Goal: Check status: Check status

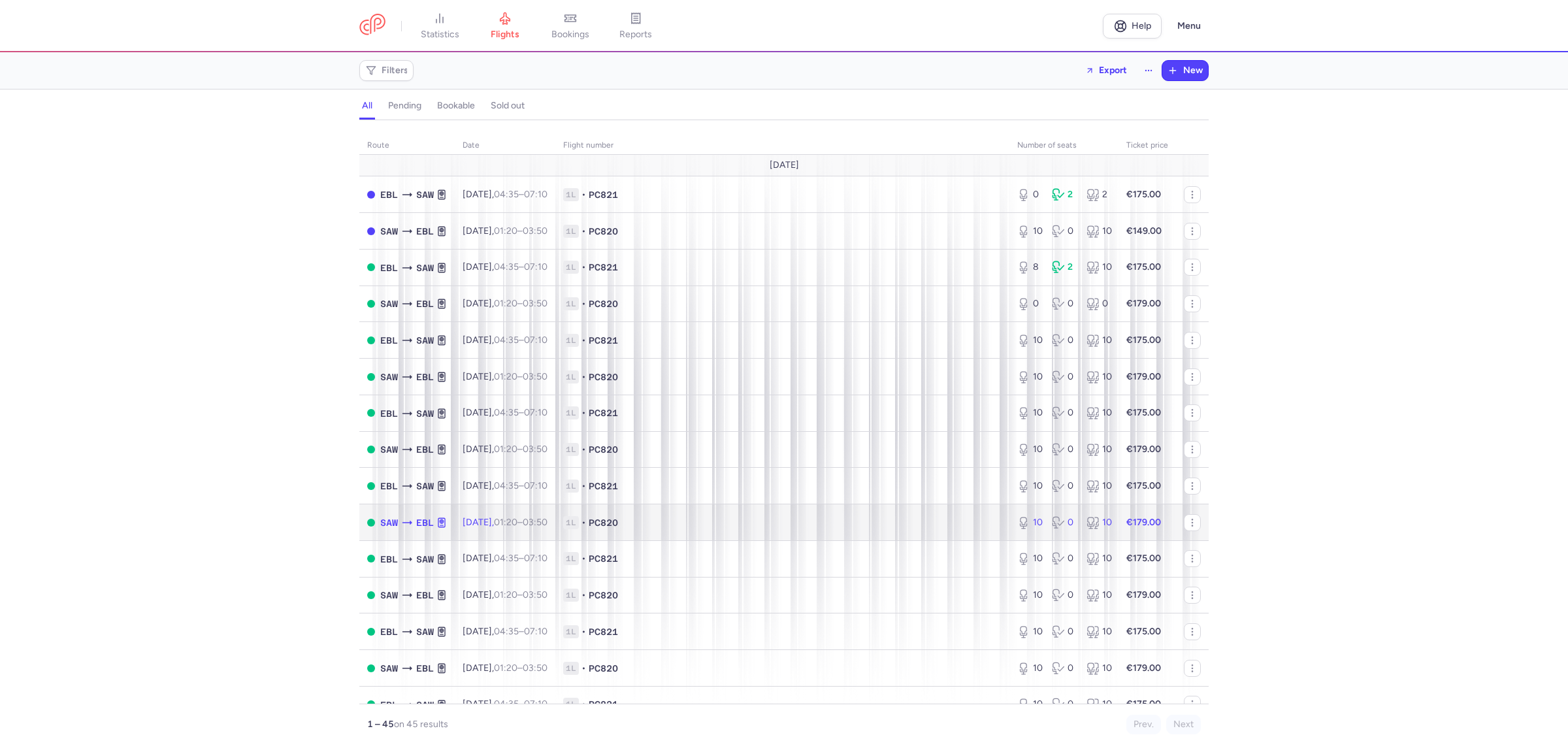
click at [720, 521] on span "1L • PC820" at bounding box center [783, 523] width 438 height 13
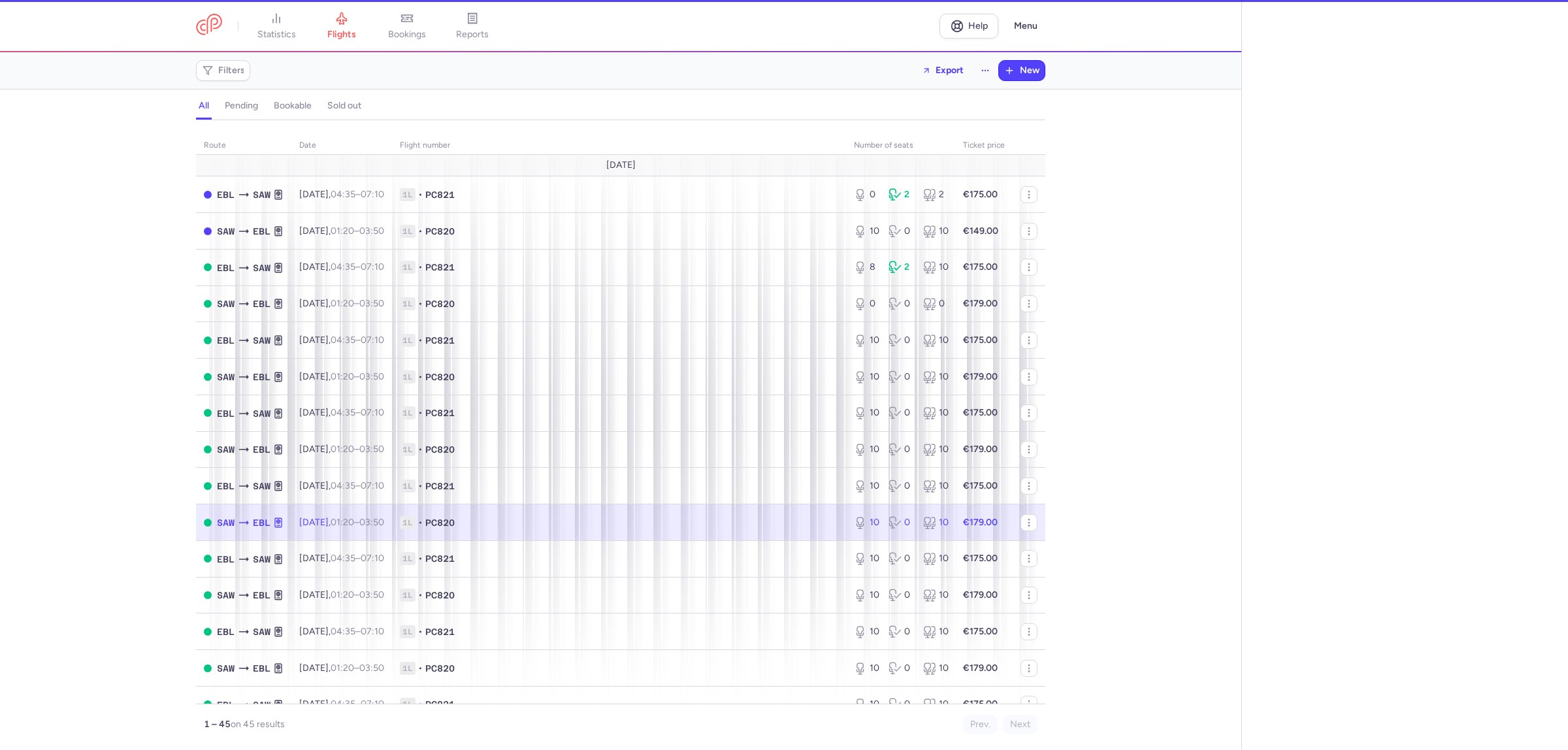
select select "hours"
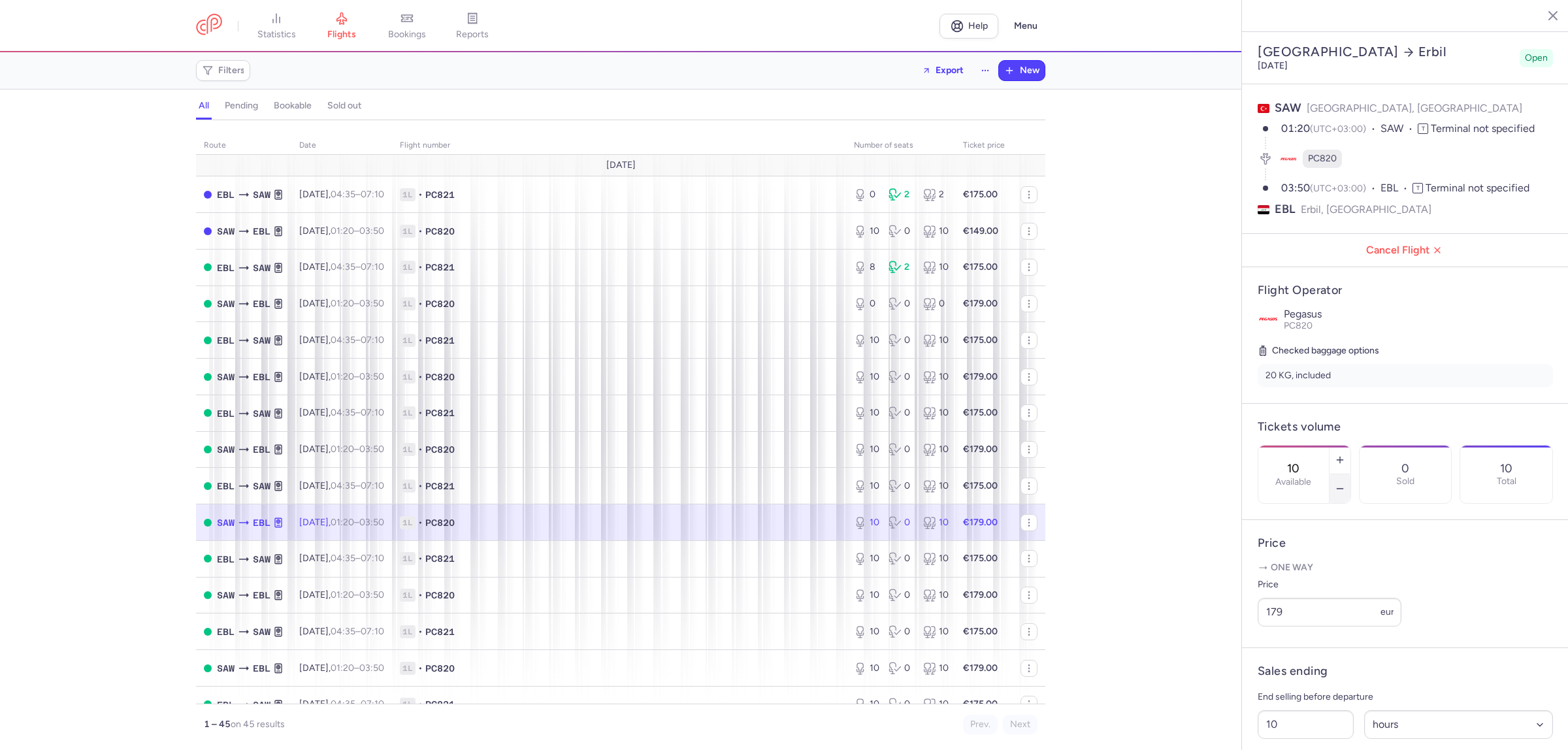
click at [1346, 483] on icon "button" at bounding box center [1340, 488] width 11 height 11
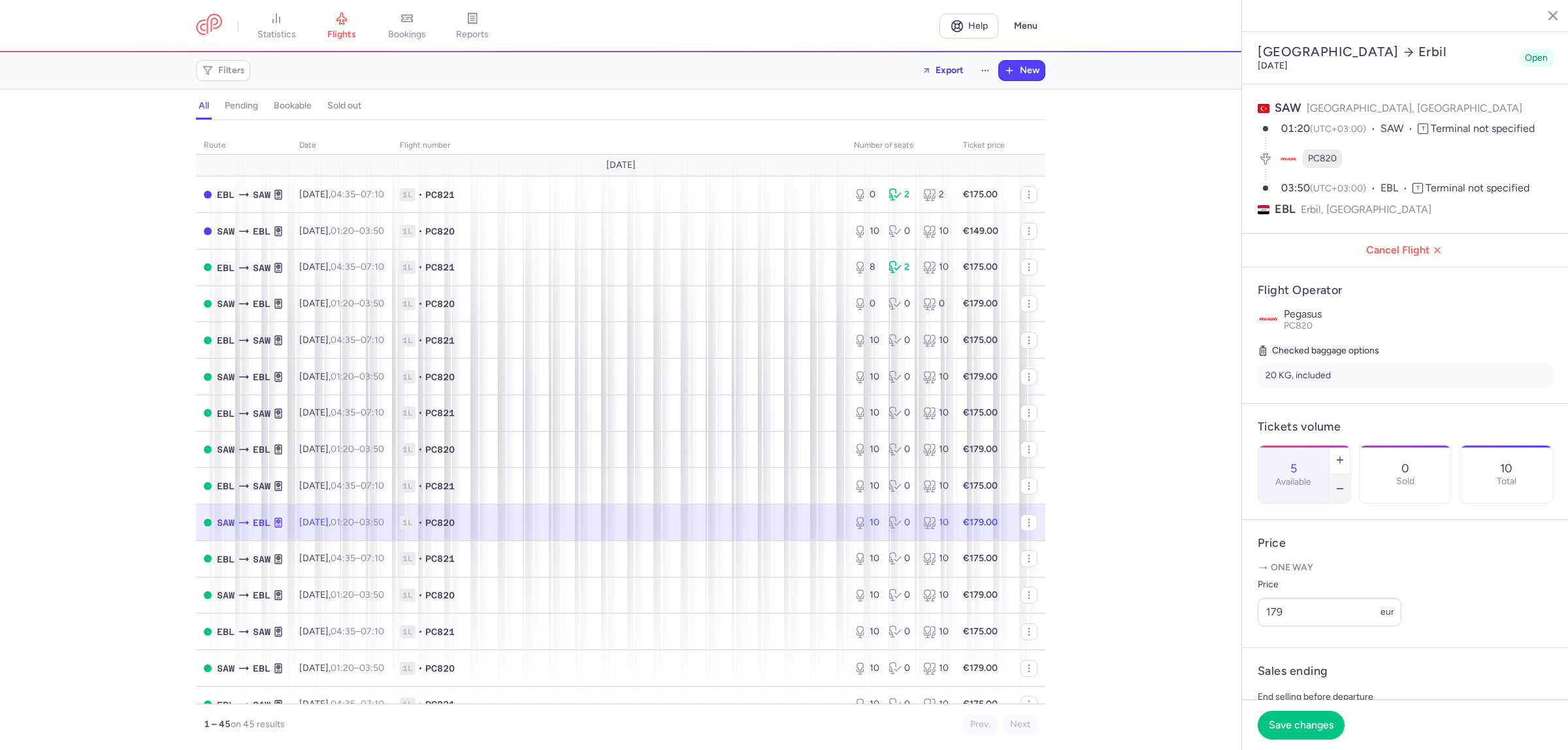
click at [1346, 483] on icon "button" at bounding box center [1340, 488] width 11 height 11
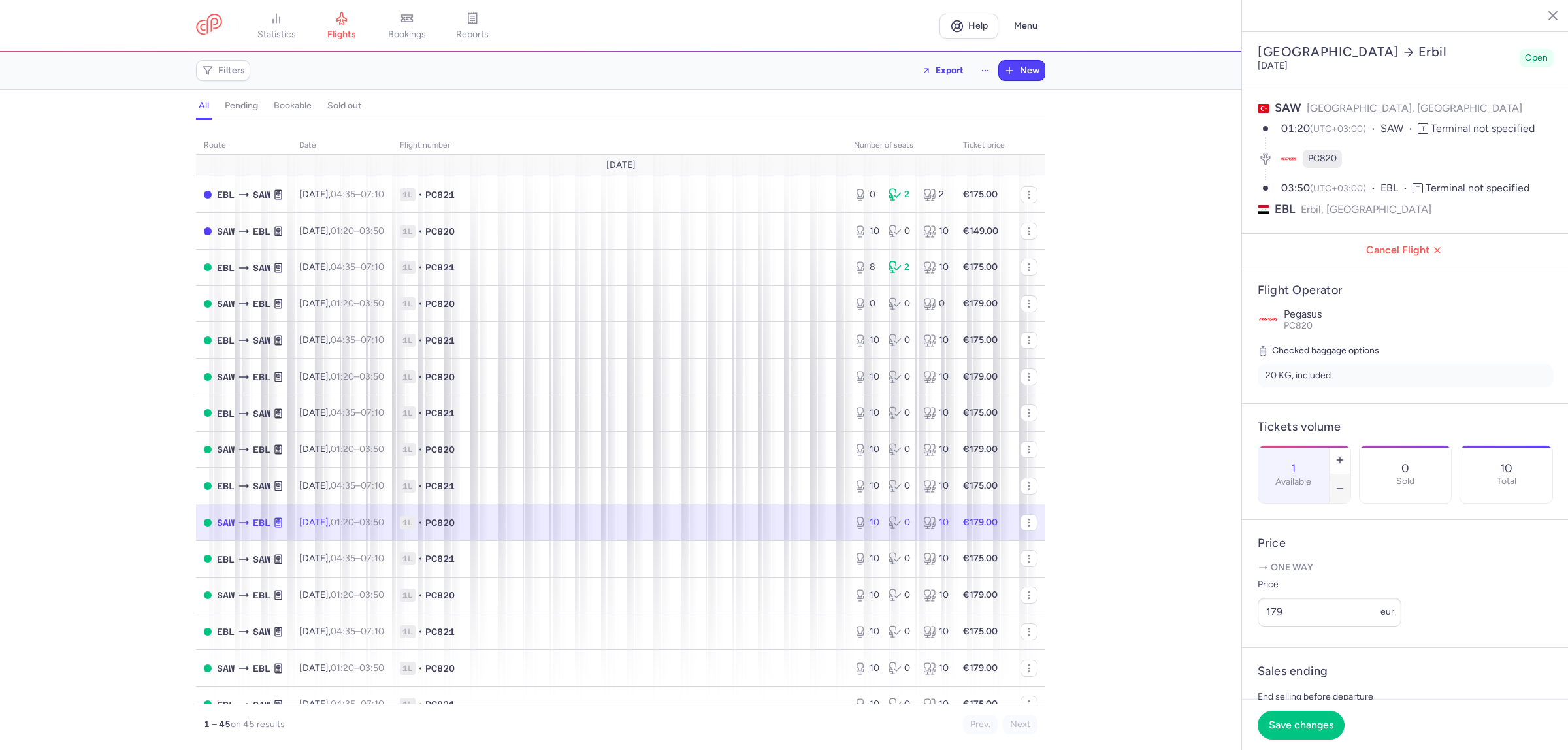
type input "0"
click at [1288, 715] on button "Save changes" at bounding box center [1301, 724] width 87 height 28
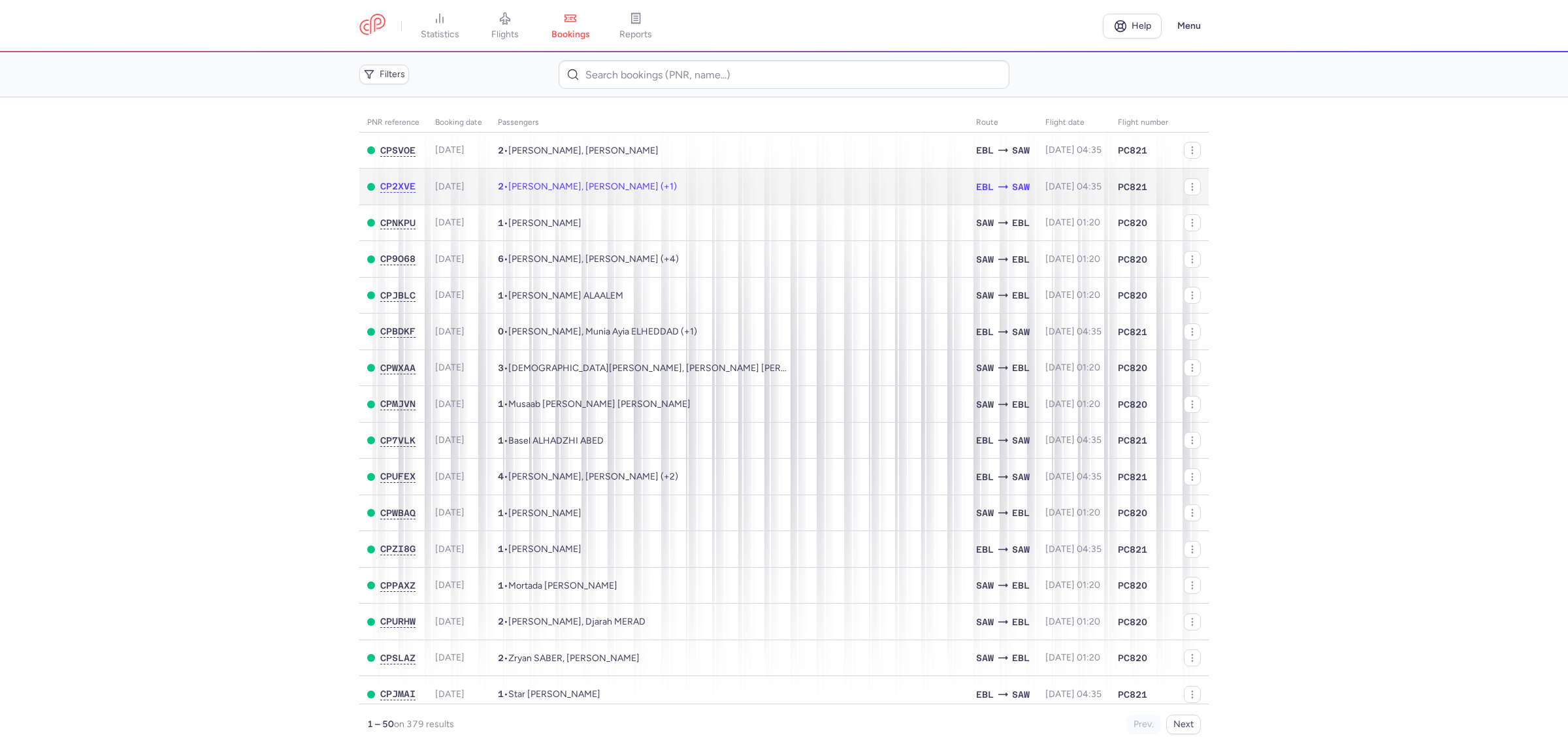
click at [741, 200] on td "2 • [PERSON_NAME], [PERSON_NAME] (+1)" at bounding box center [728, 187] width 478 height 37
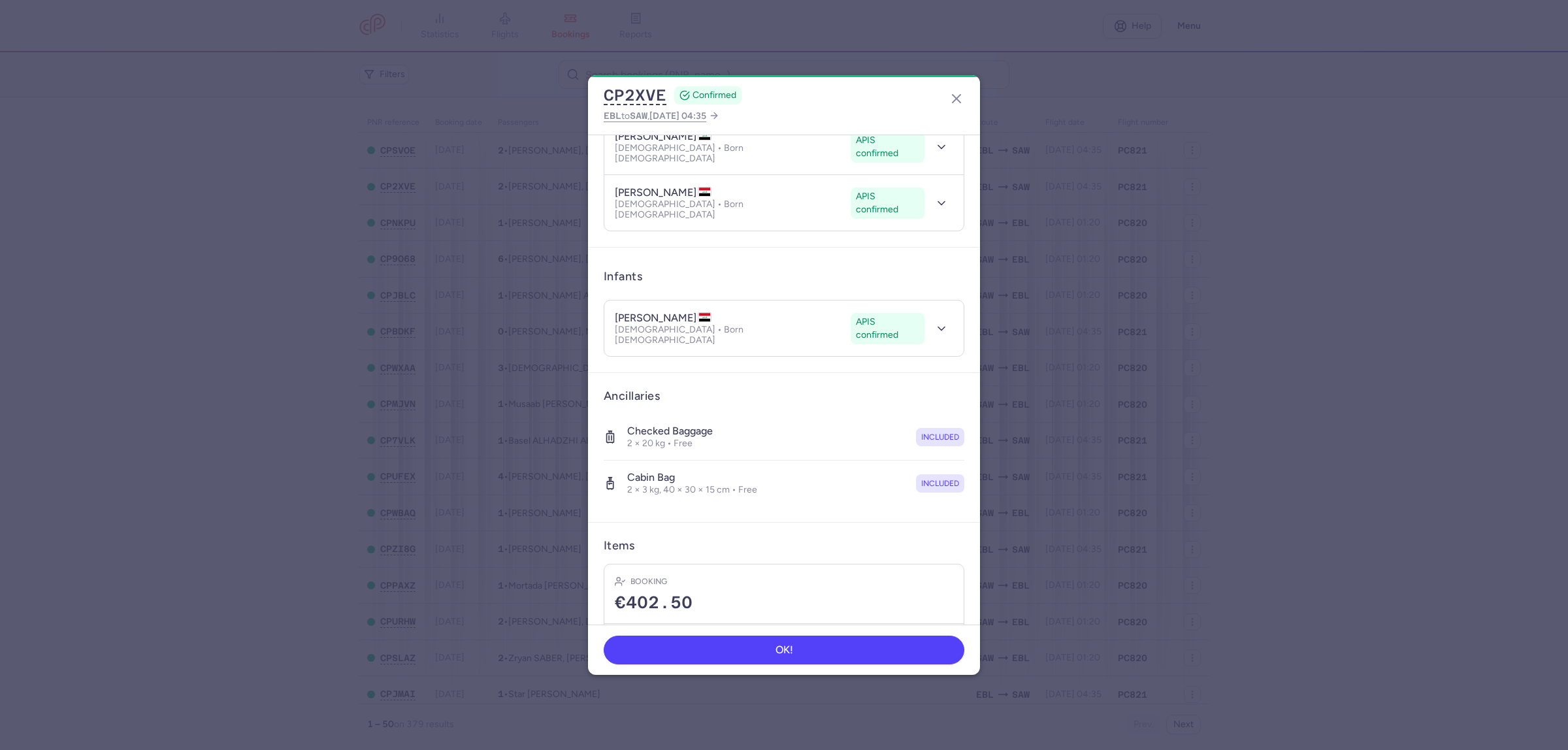
scroll to position [163, 0]
click at [956, 95] on icon "button" at bounding box center [956, 98] width 15 height 15
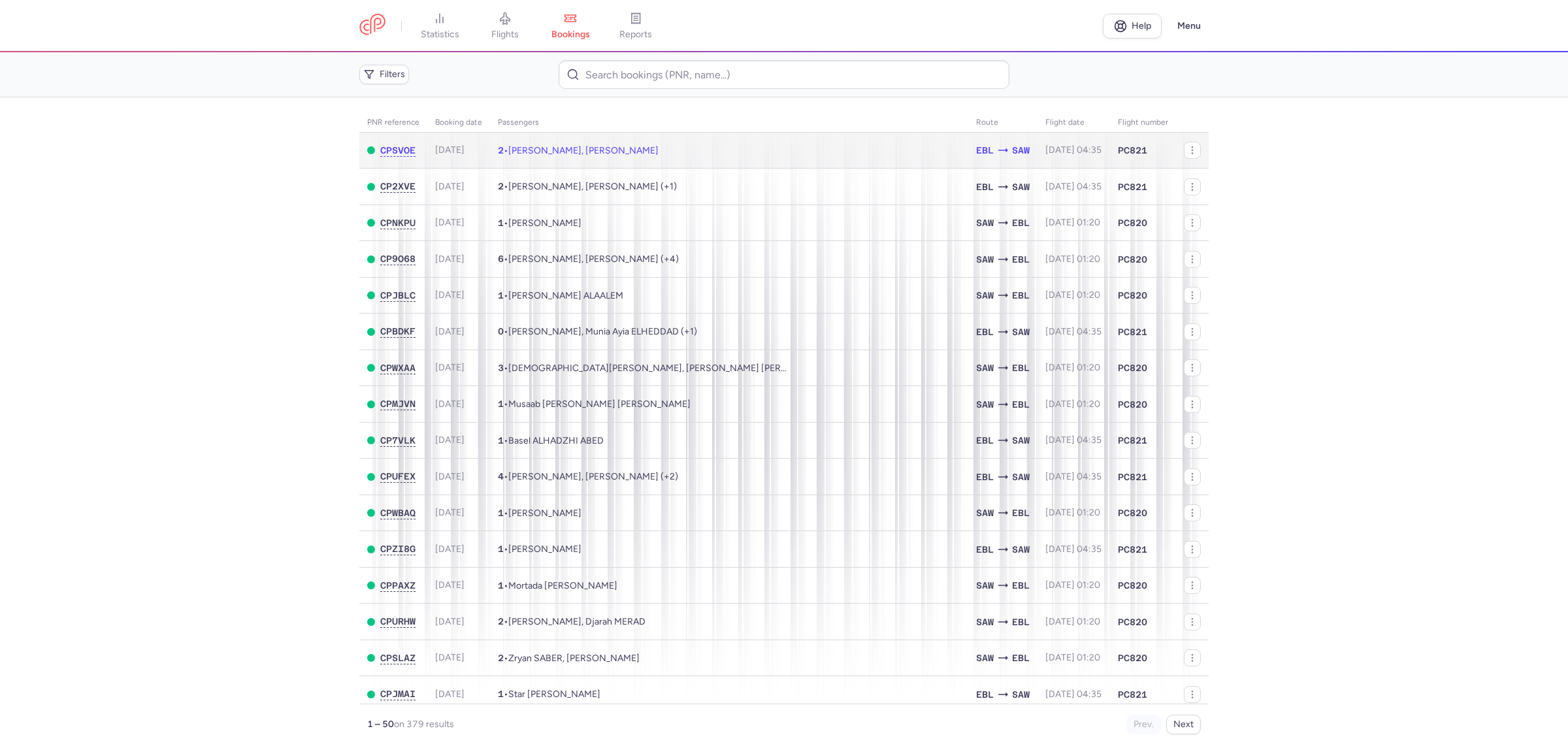
click at [753, 157] on td "2 • [PERSON_NAME], Hind ABED" at bounding box center [728, 150] width 478 height 36
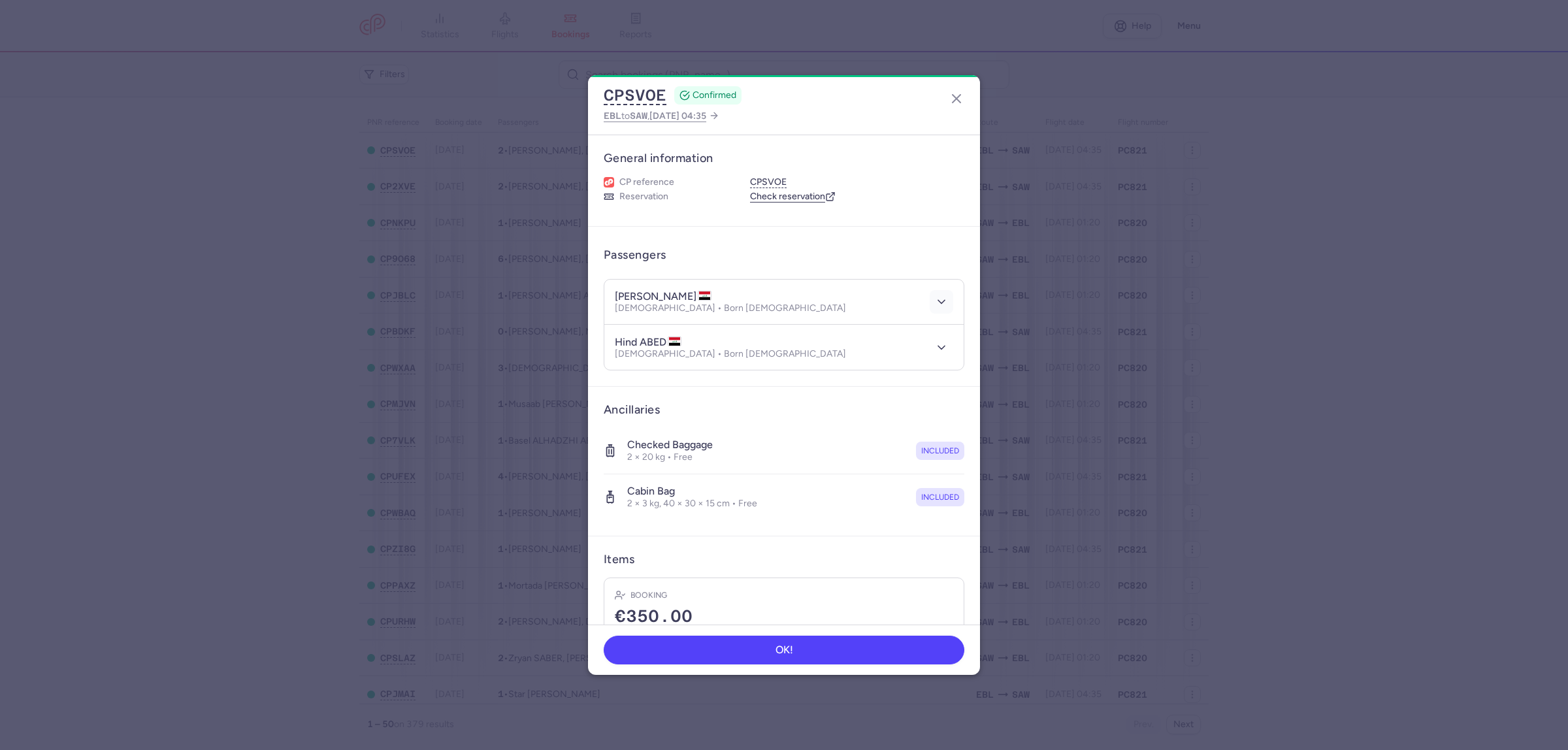
click at [935, 304] on icon "button" at bounding box center [941, 302] width 13 height 13
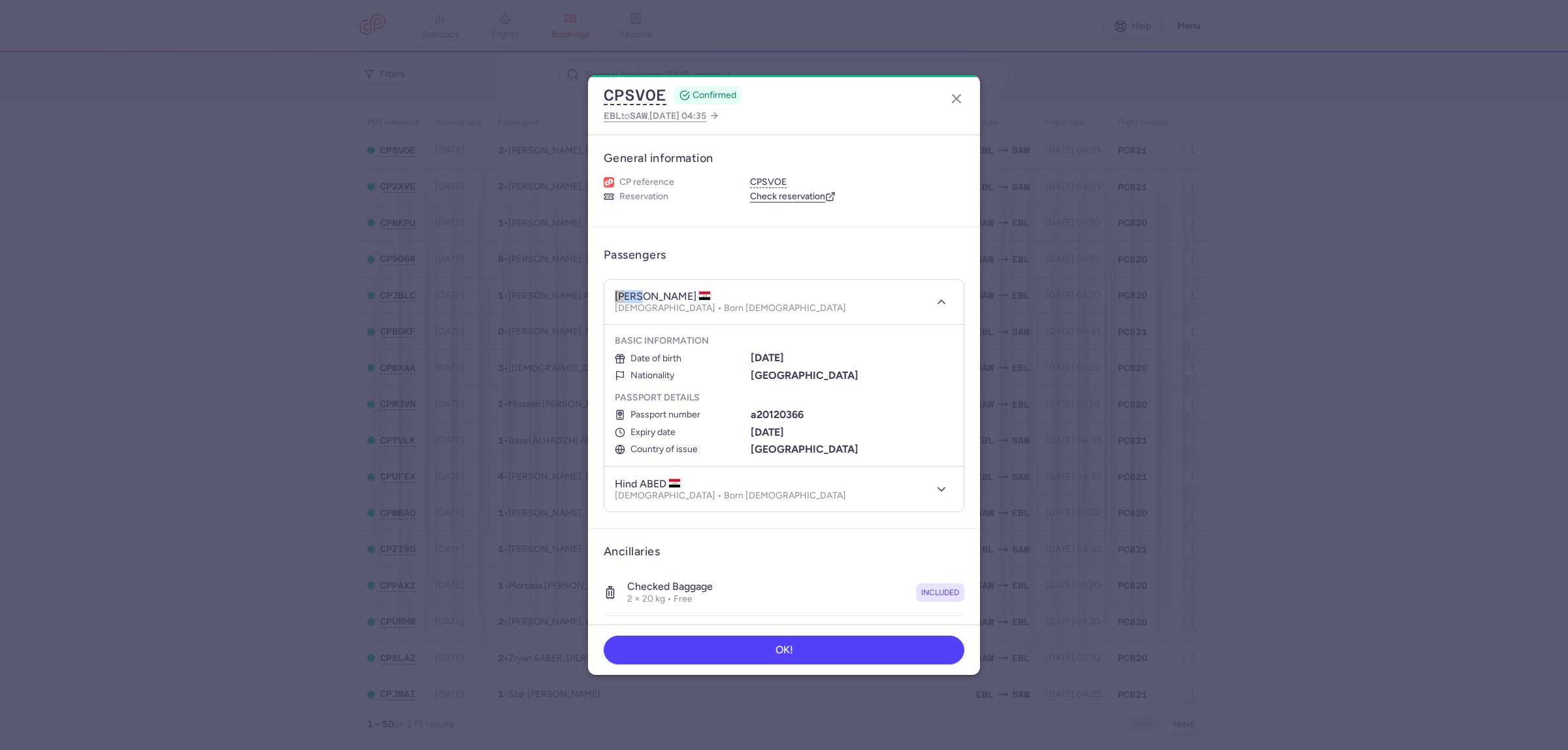
drag, startPoint x: 647, startPoint y: 295, endPoint x: 612, endPoint y: 292, distance: 35.1
click at [612, 292] on header "[PERSON_NAME] [DEMOGRAPHIC_DATA] • Born [DEMOGRAPHIC_DATA]" at bounding box center [784, 302] width 359 height 45
copy h4 "[PERSON_NAME]"
copy h4 "ALJUMAILI"
drag, startPoint x: 651, startPoint y: 292, endPoint x: 703, endPoint y: 295, distance: 52.1
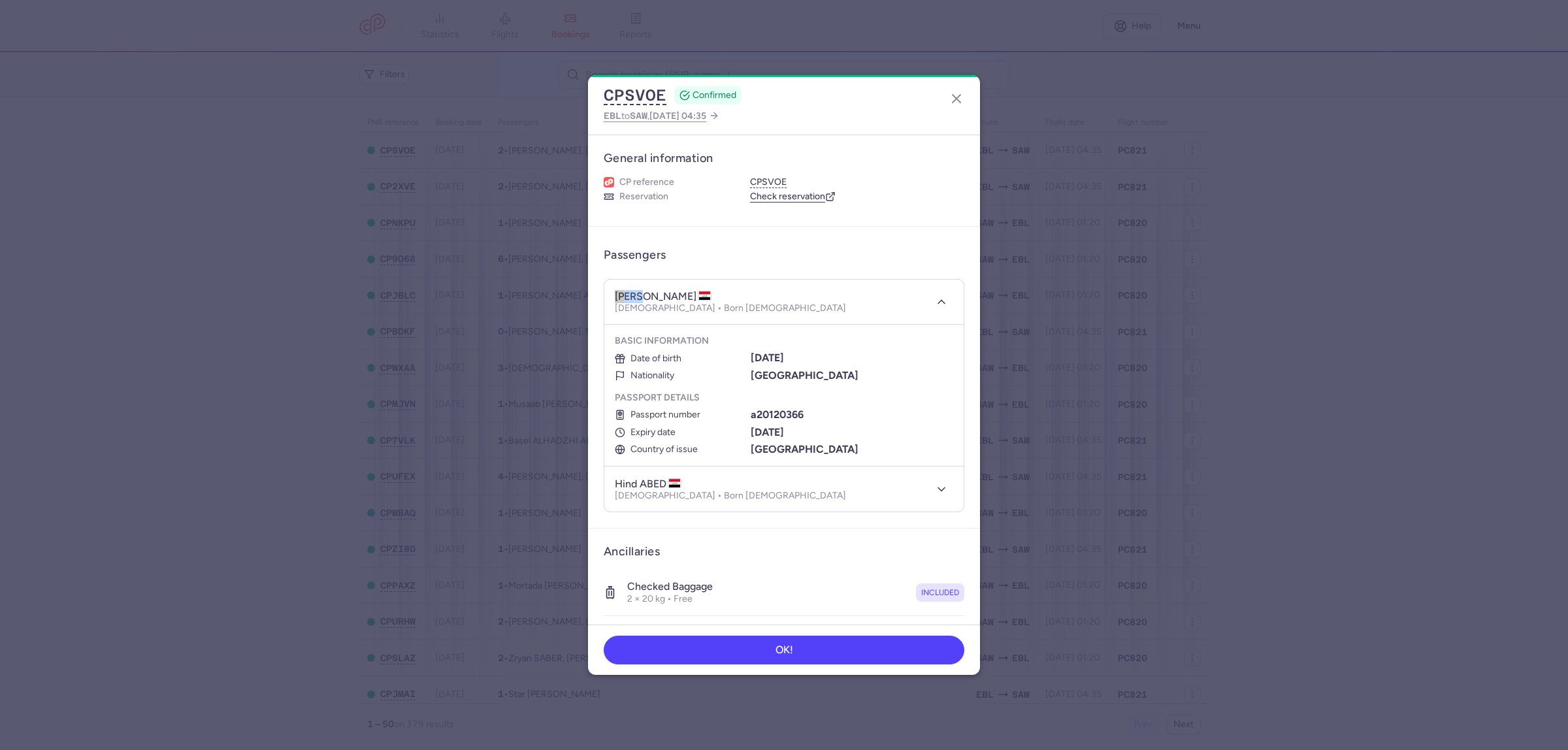
click at [703, 295] on h4 "[PERSON_NAME]" at bounding box center [663, 296] width 97 height 13
drag, startPoint x: 806, startPoint y: 356, endPoint x: 741, endPoint y: 358, distance: 65.0
click at [741, 358] on li "Date of birth [DEMOGRAPHIC_DATA]" at bounding box center [784, 358] width 339 height 11
copy li "[DATE]"
click at [935, 484] on icon "button" at bounding box center [941, 489] width 13 height 13
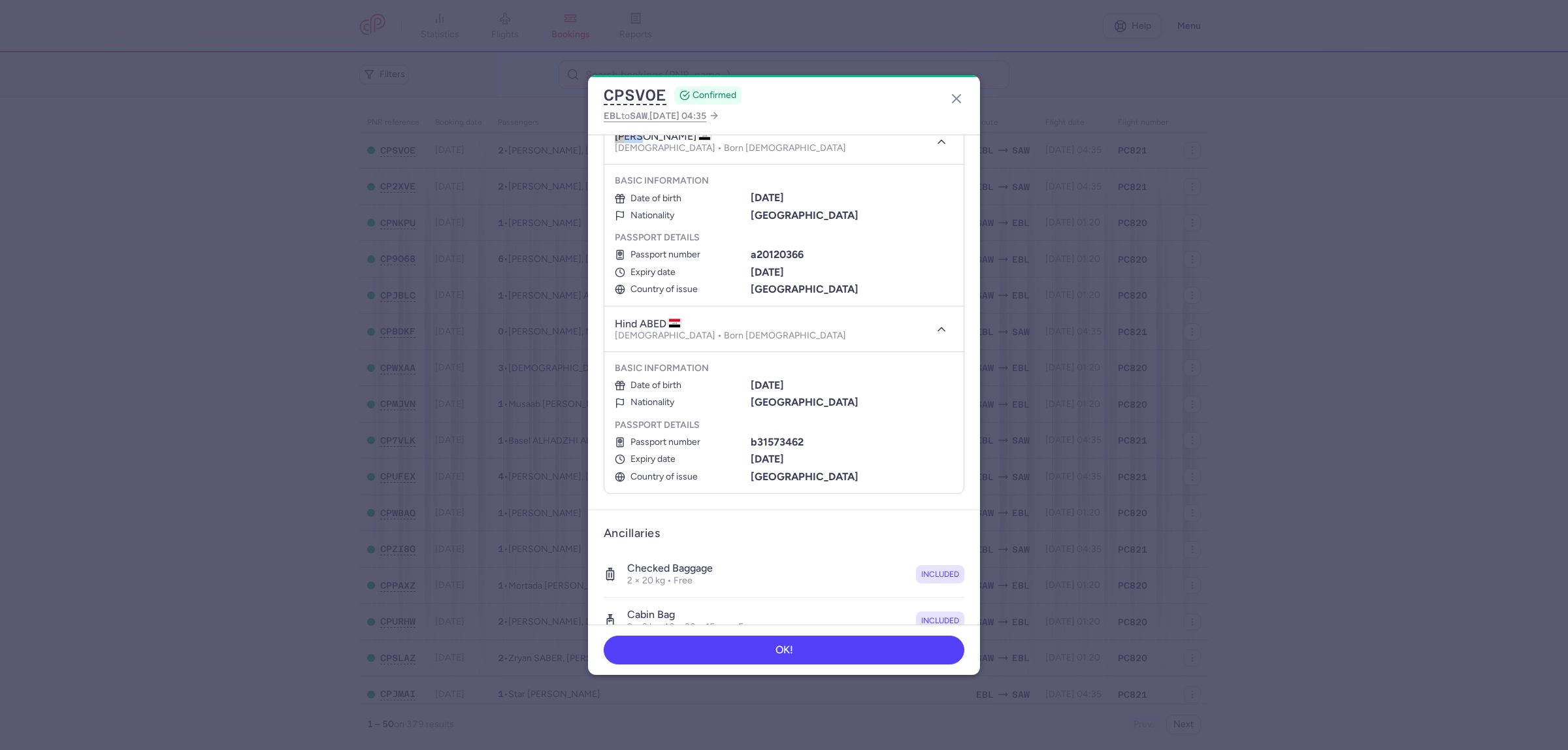
scroll to position [163, 0]
drag, startPoint x: 637, startPoint y: 319, endPoint x: 611, endPoint y: 319, distance: 26.0
click at [611, 319] on header "hind ABED [DEMOGRAPHIC_DATA] • Born [DEMOGRAPHIC_DATA]" at bounding box center [784, 325] width 359 height 45
copy h4 "hind"
drag, startPoint x: 641, startPoint y: 320, endPoint x: 663, endPoint y: 320, distance: 22.0
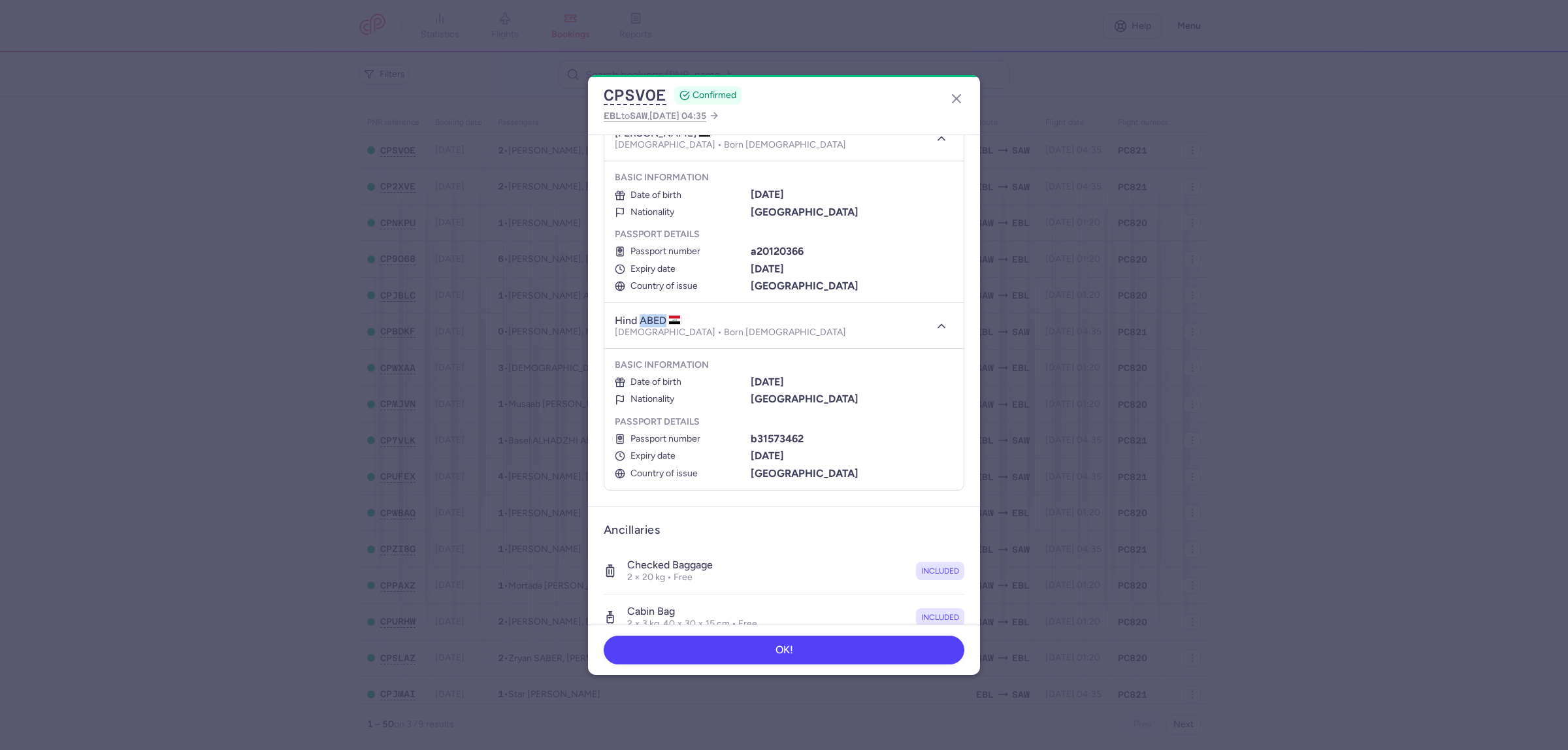
click at [663, 320] on h4 "hind ABED" at bounding box center [648, 321] width 67 height 13
copy h4 "ABED"
drag, startPoint x: 797, startPoint y: 381, endPoint x: 748, endPoint y: 381, distance: 49.0
click at [750, 381] on b "[DATE]" at bounding box center [767, 381] width 33 height 12
copy b "[DATE]"
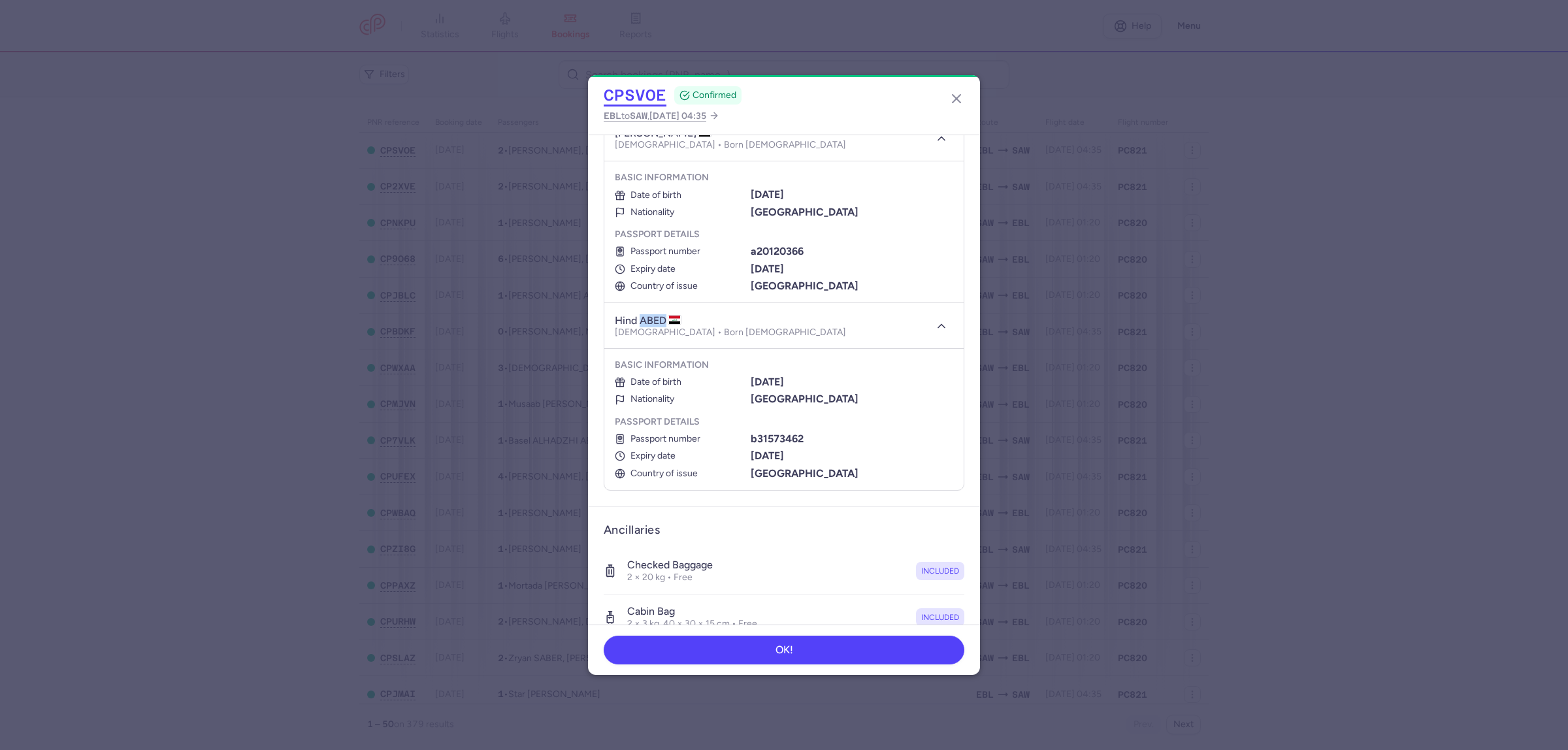
click at [625, 96] on button "CPSVOE" at bounding box center [634, 95] width 63 height 19
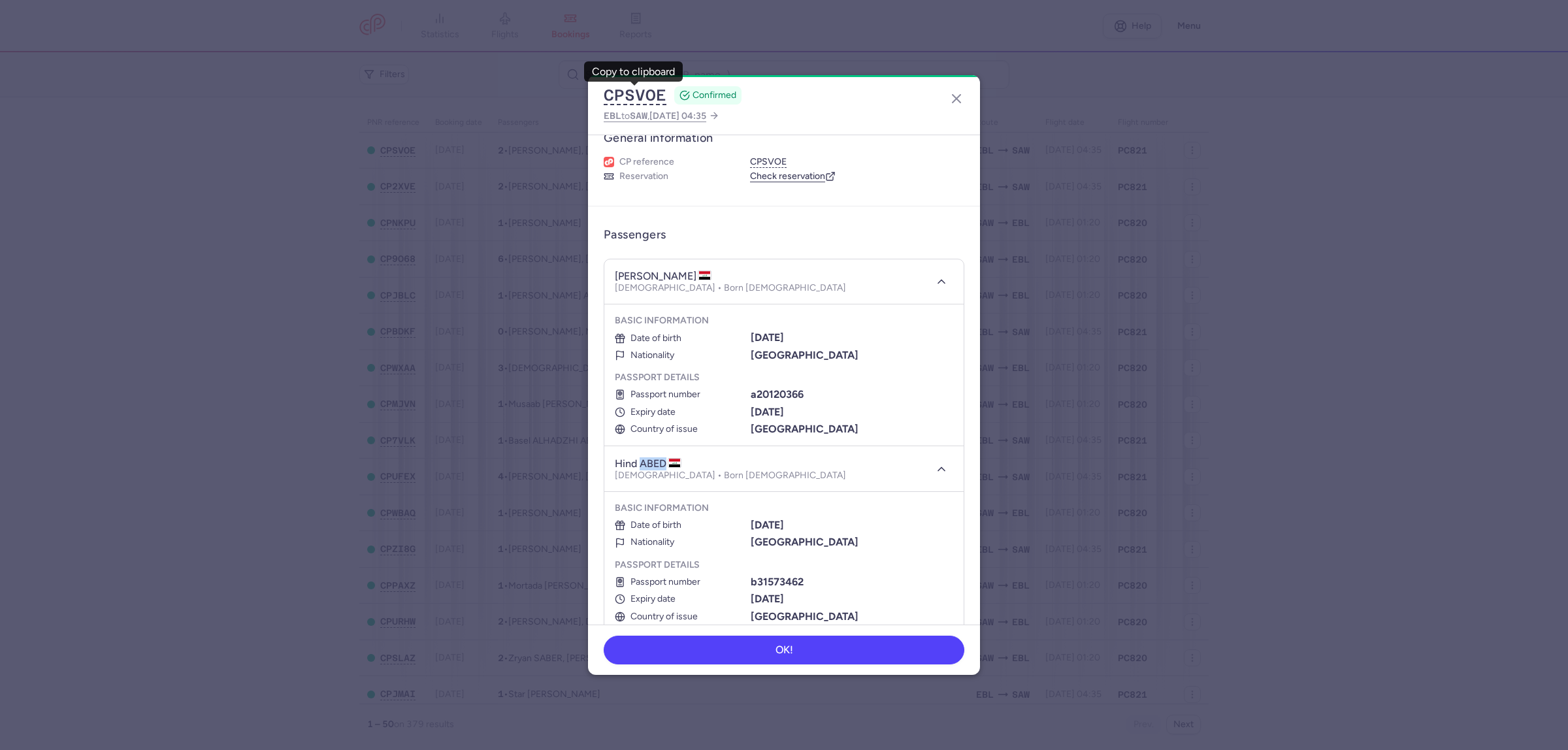
scroll to position [0, 0]
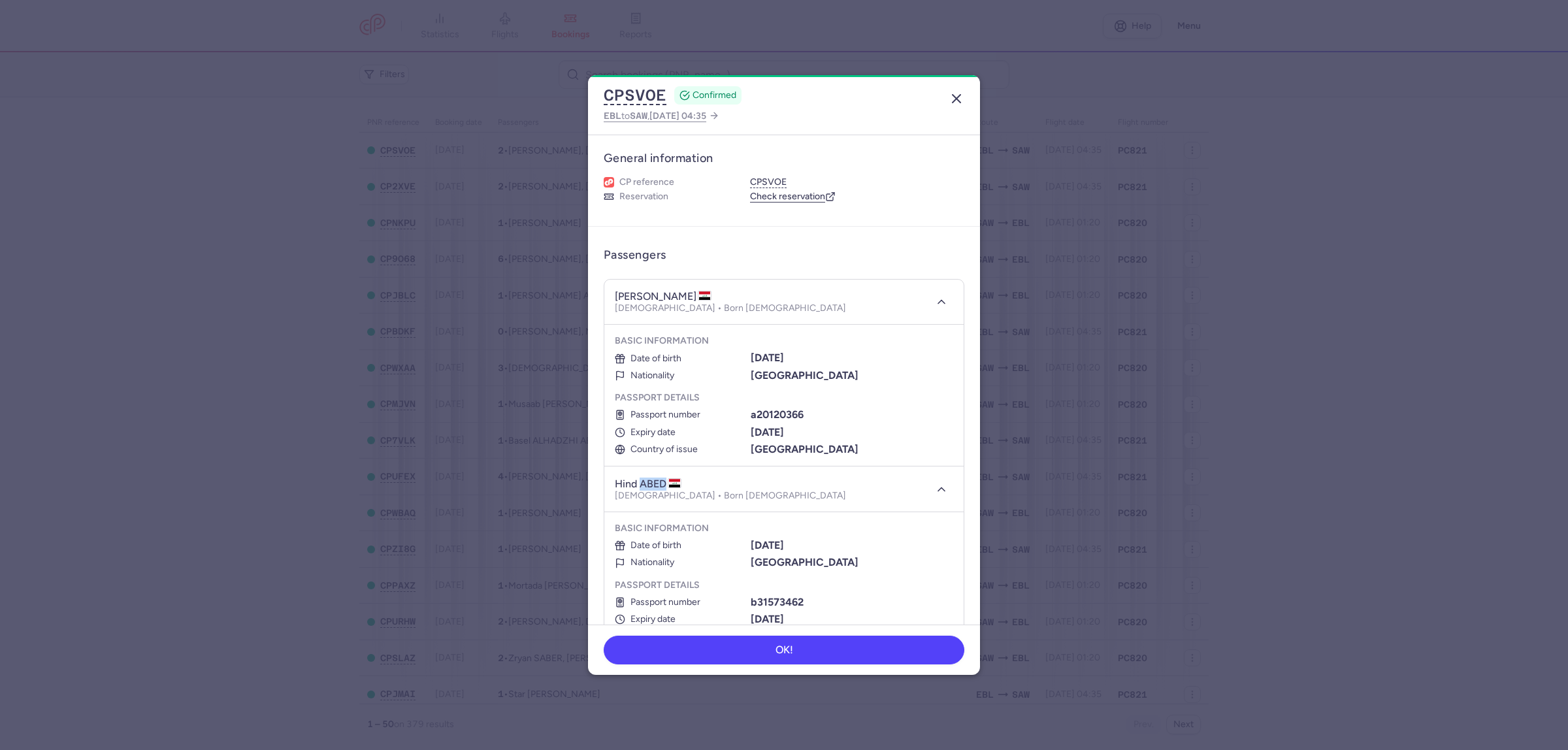
click at [954, 98] on icon "button" at bounding box center [956, 98] width 15 height 15
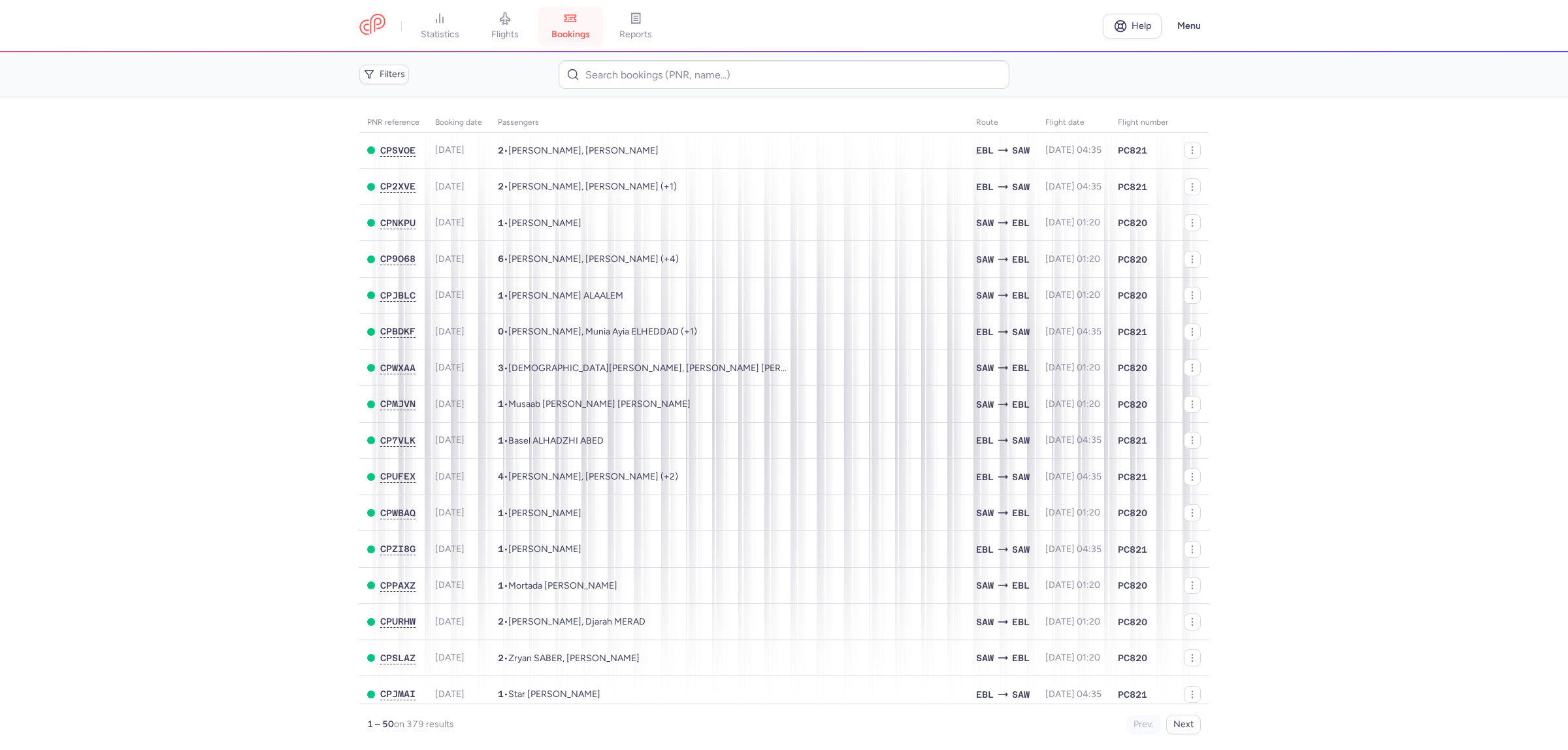
click at [577, 37] on span "bookings" at bounding box center [570, 34] width 38 height 11
